Goal: Find specific page/section: Find specific page/section

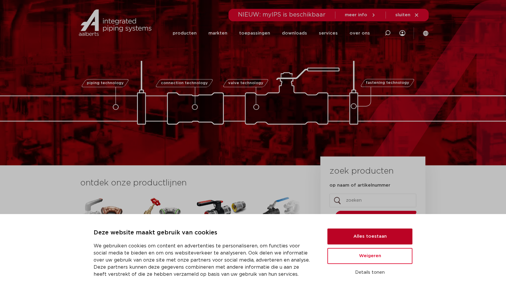
click at [368, 234] on button "Alles toestaan" at bounding box center [369, 236] width 85 height 16
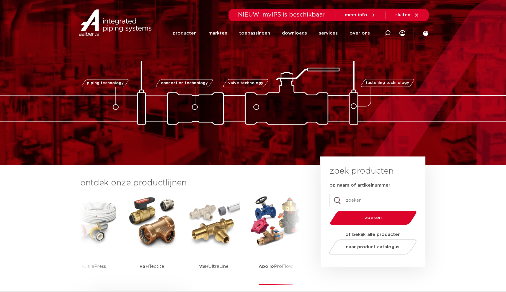
click at [286, 221] on img at bounding box center [275, 221] width 53 height 53
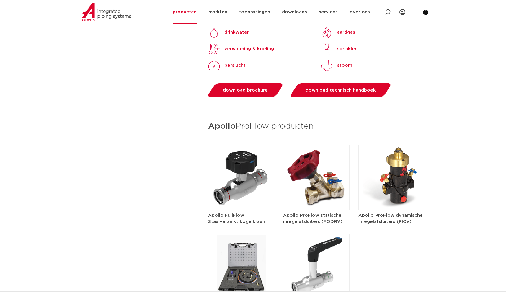
scroll to position [721, 0]
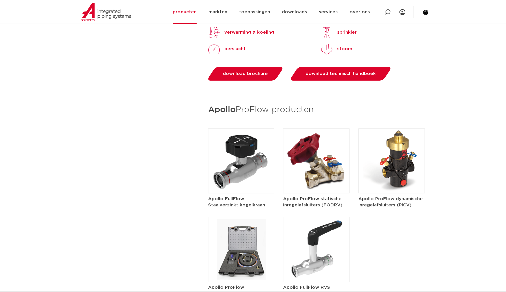
click at [321, 217] on img at bounding box center [316, 249] width 66 height 65
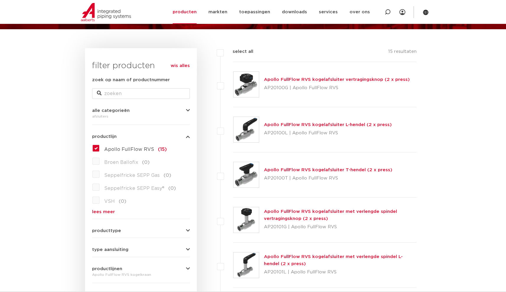
scroll to position [67, 0]
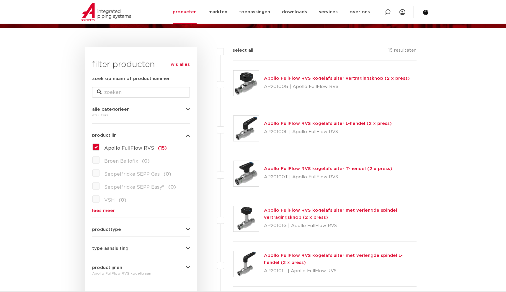
click at [280, 122] on link "Apollo FullFlow RVS kogelafsluiter L-hendel (2 x press)" at bounding box center [328, 123] width 128 height 4
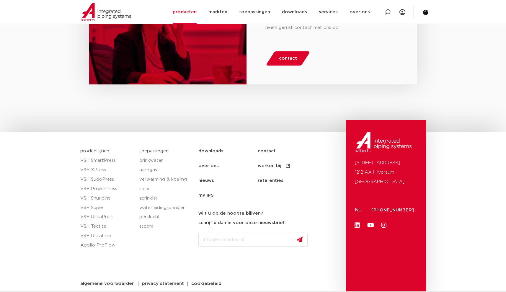
scroll to position [633, 0]
